Goal: Answer question/provide support

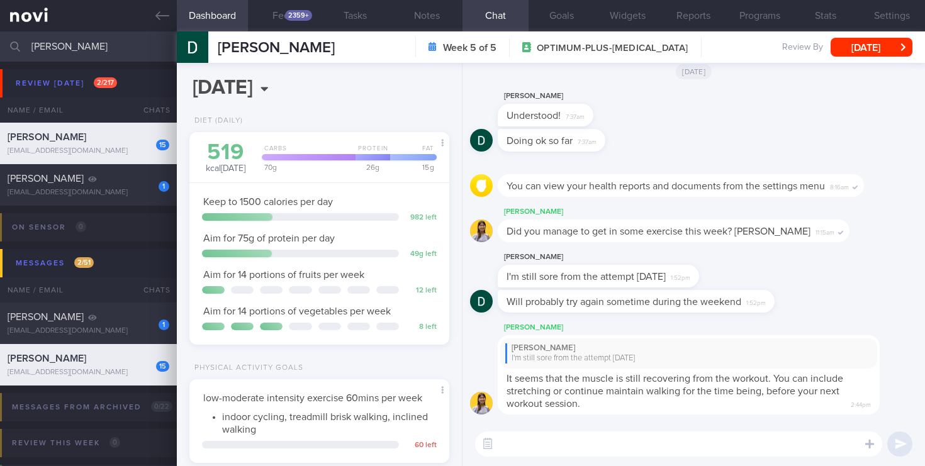
scroll to position [136, 237]
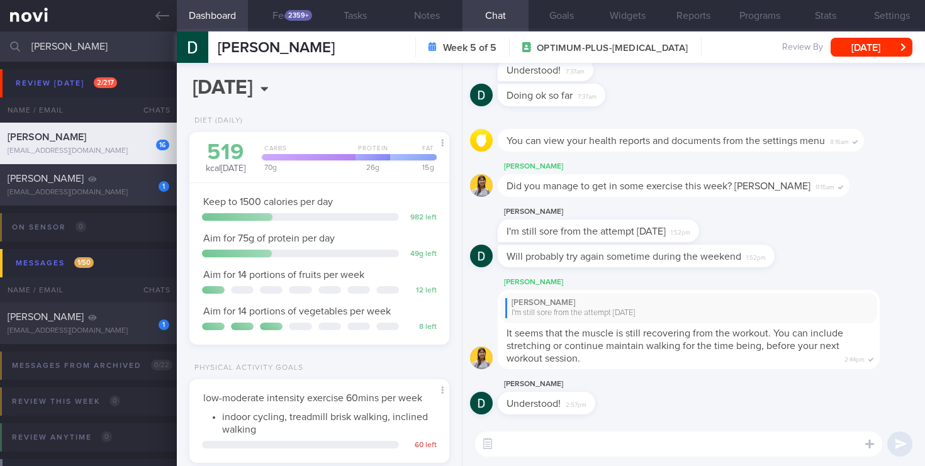
click at [133, 182] on div "[PERSON_NAME]" at bounding box center [87, 178] width 159 height 13
select select "9"
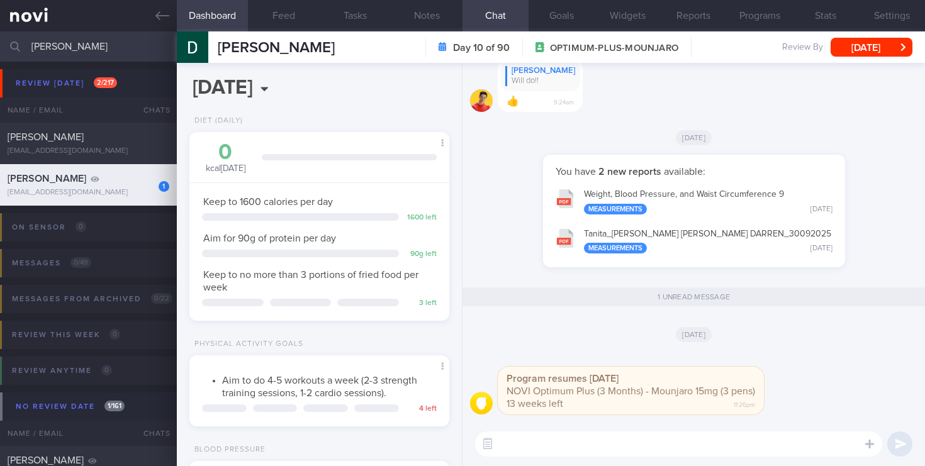
scroll to position [118, 237]
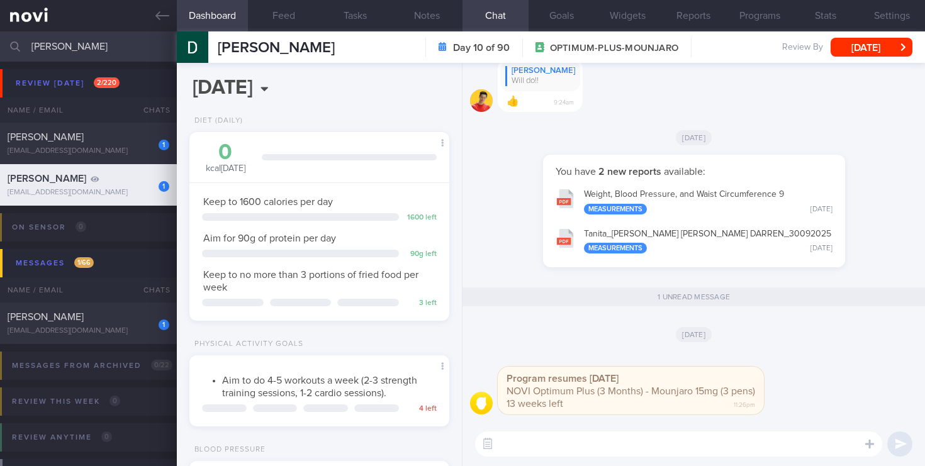
click at [128, 45] on input "[PERSON_NAME]" at bounding box center [462, 46] width 925 height 30
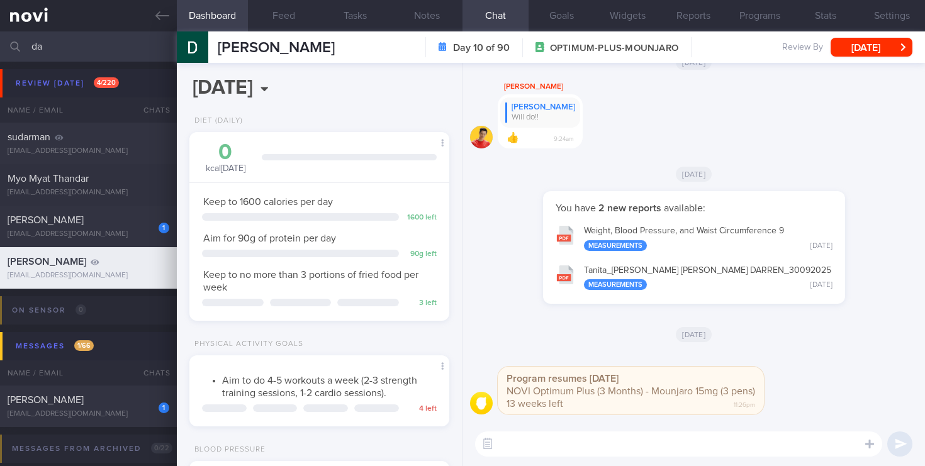
type input "d"
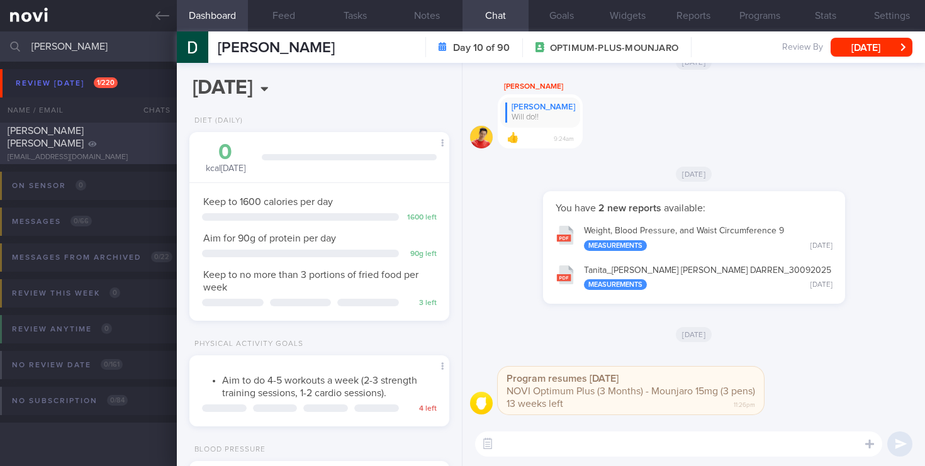
type input "[PERSON_NAME]"
click at [130, 153] on div "[EMAIL_ADDRESS][DOMAIN_NAME]" at bounding box center [89, 157] width 162 height 9
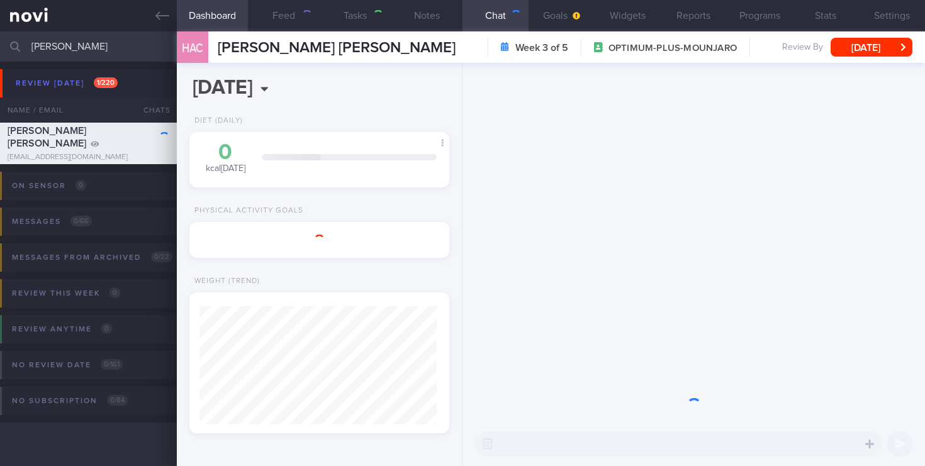
select select "8"
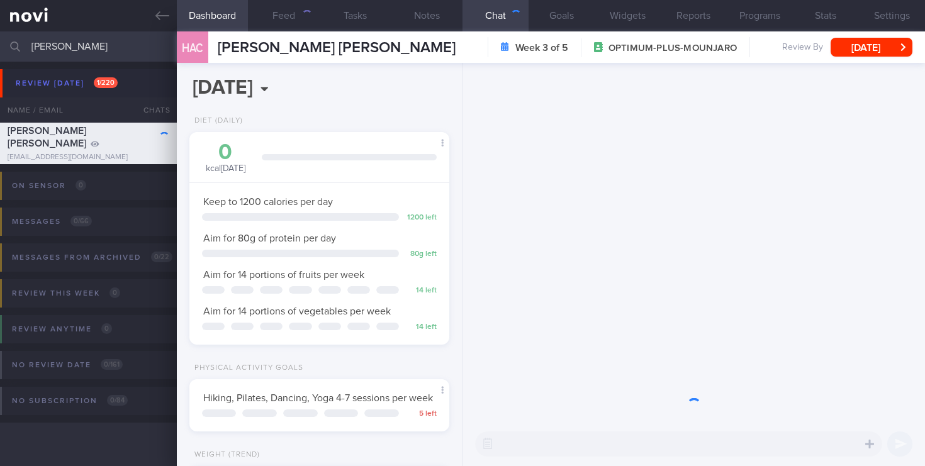
scroll to position [136, 237]
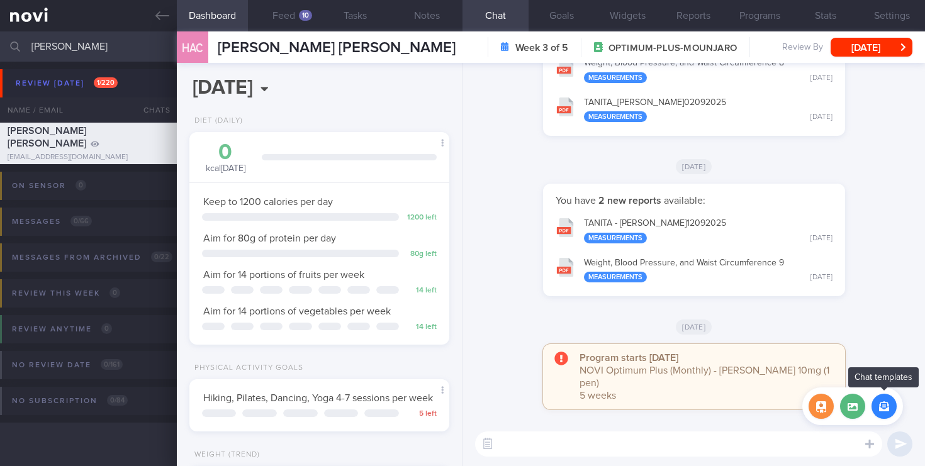
click at [882, 412] on button "button" at bounding box center [883, 406] width 25 height 25
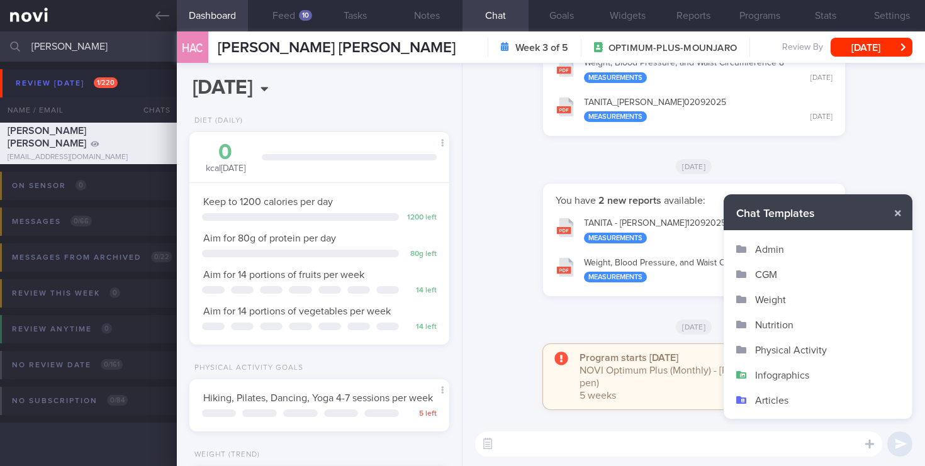
click at [769, 377] on button "Infographics" at bounding box center [817, 374] width 189 height 25
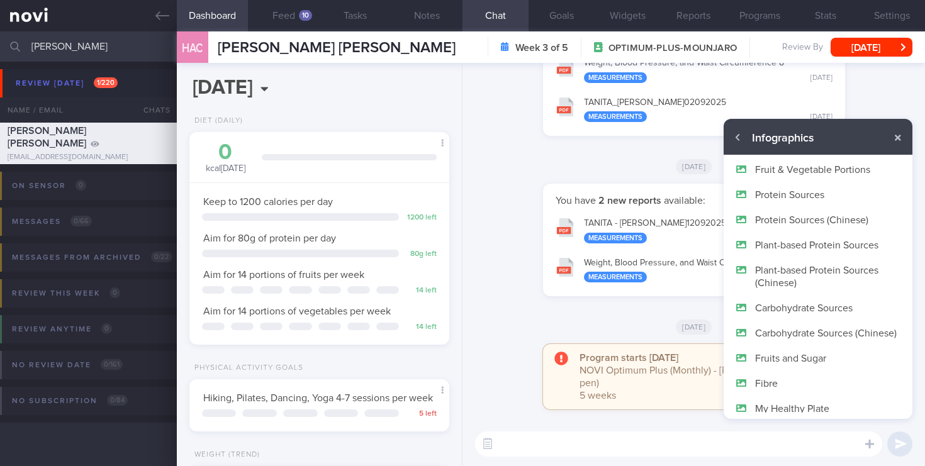
scroll to position [63, 0]
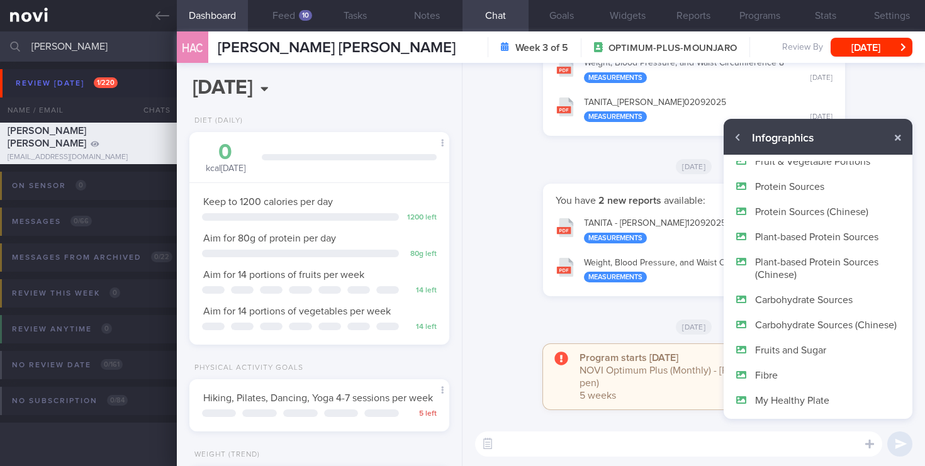
click at [780, 185] on button "Protein Sources" at bounding box center [817, 186] width 189 height 25
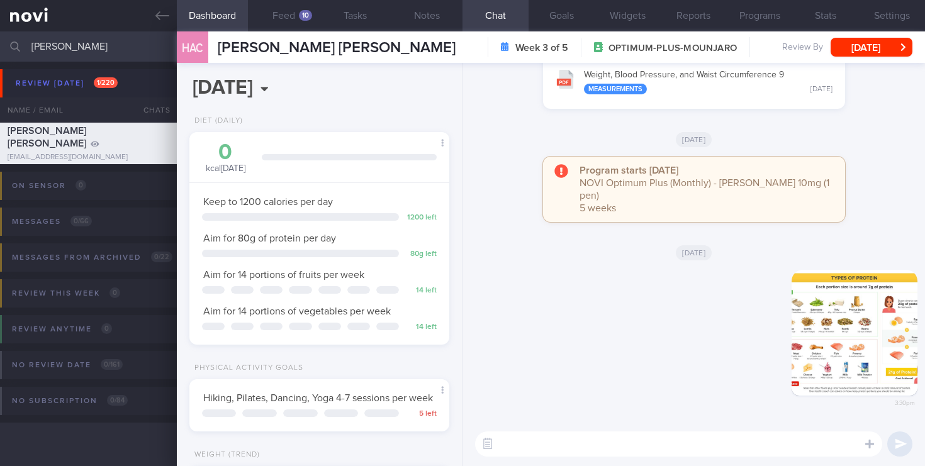
scroll to position [0, 0]
click at [850, 325] on button "button" at bounding box center [854, 333] width 126 height 126
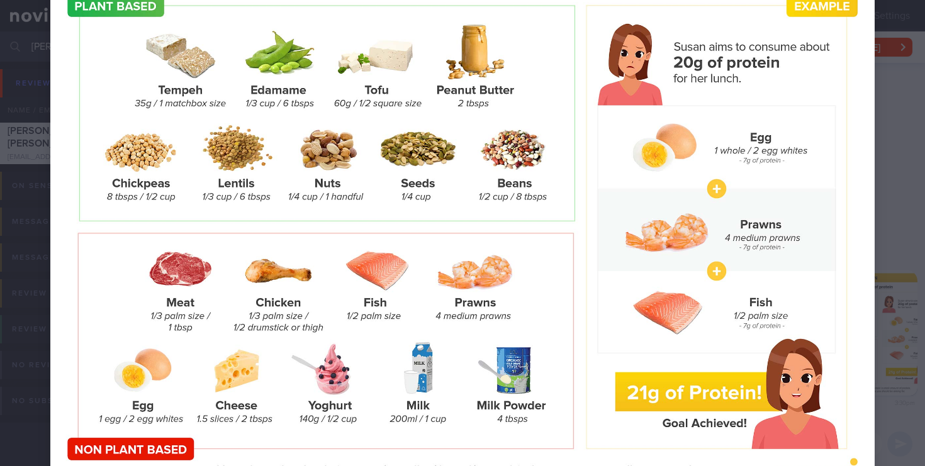
scroll to position [152, 0]
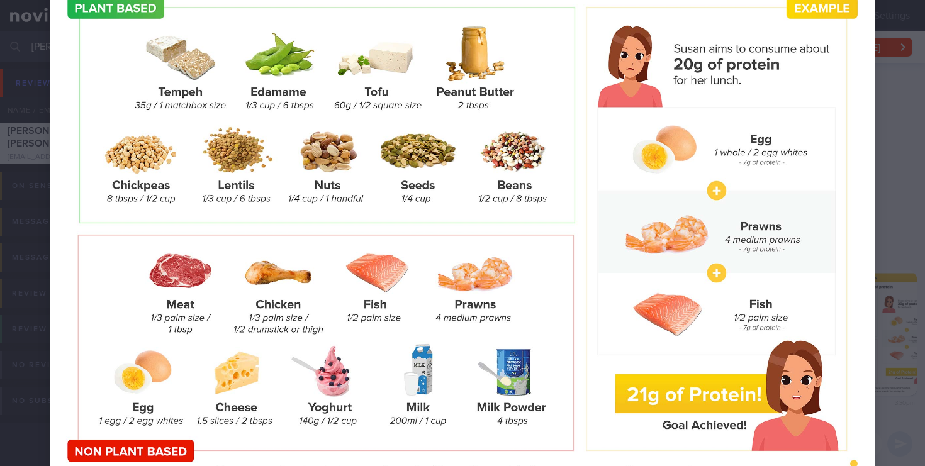
click at [896, 201] on div at bounding box center [462, 203] width 925 height 710
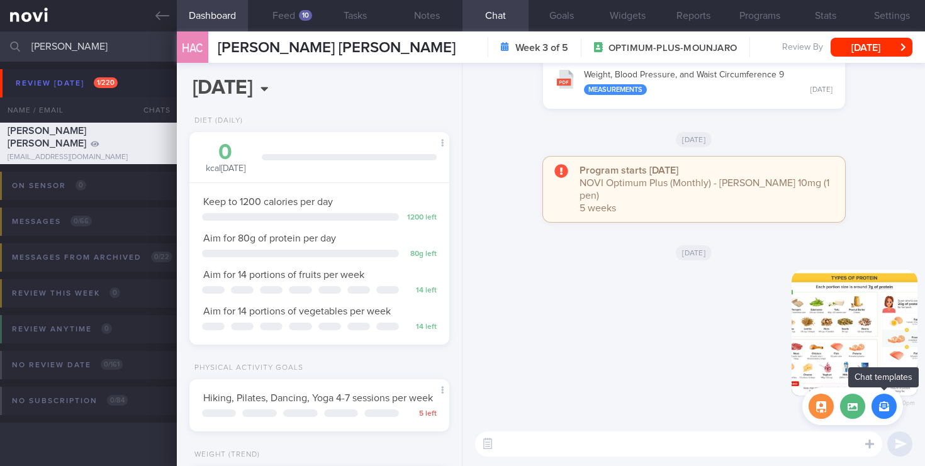
click at [883, 406] on button "button" at bounding box center [883, 406] width 25 height 25
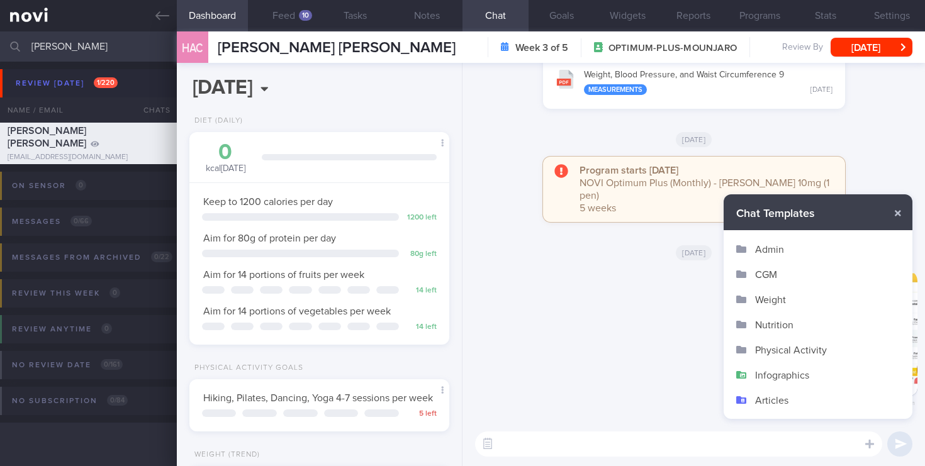
click at [776, 375] on button "Infographics" at bounding box center [817, 374] width 189 height 25
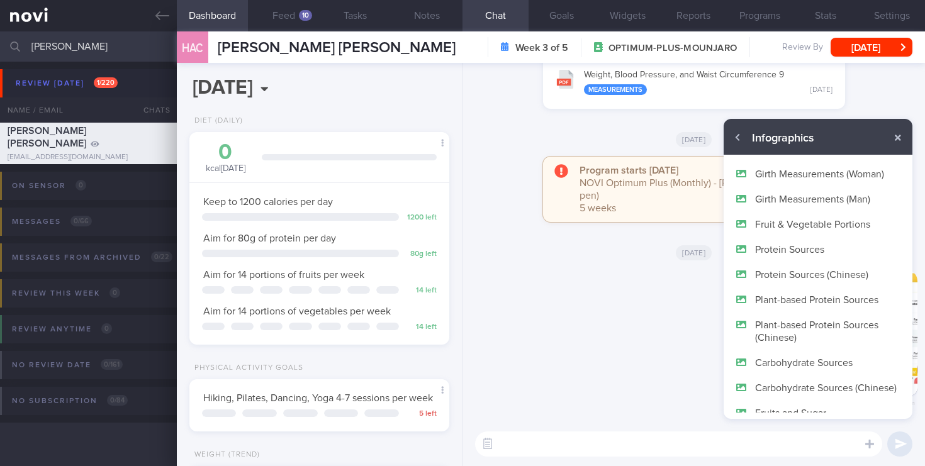
click at [790, 294] on button "Plant-based Protein Sources" at bounding box center [817, 299] width 189 height 25
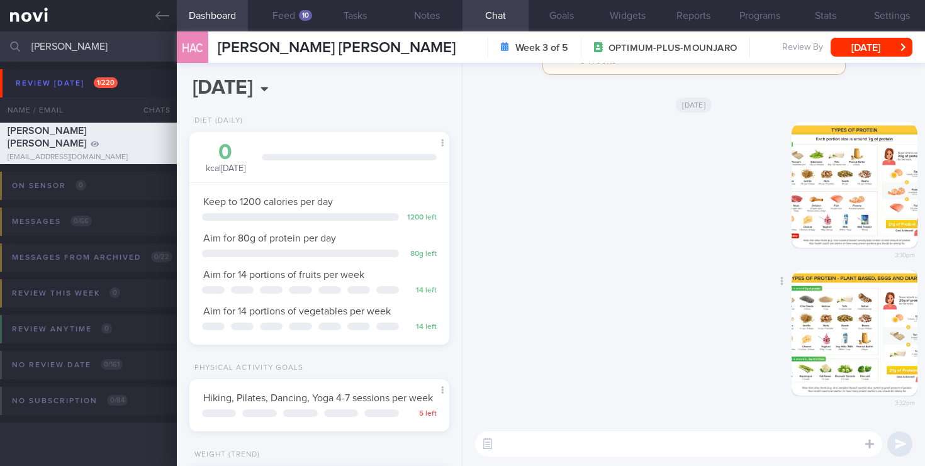
click at [854, 350] on button "button" at bounding box center [854, 333] width 126 height 126
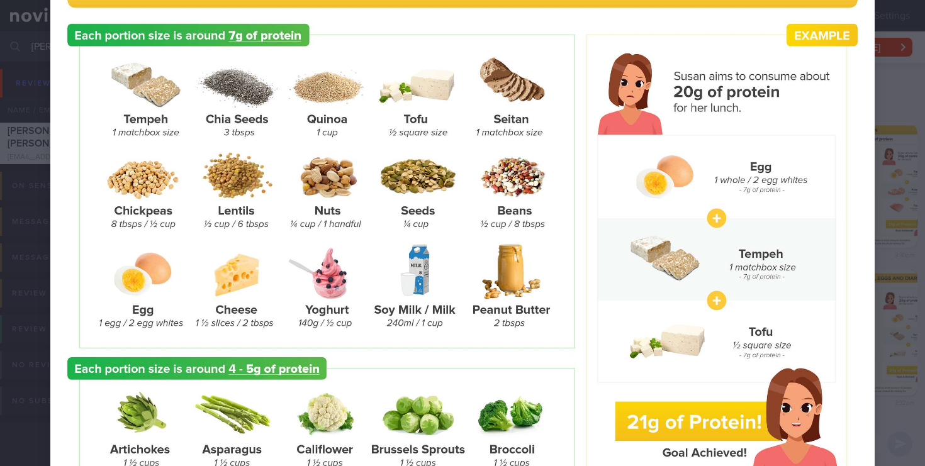
scroll to position [69, 0]
